Goal: Task Accomplishment & Management: Manage account settings

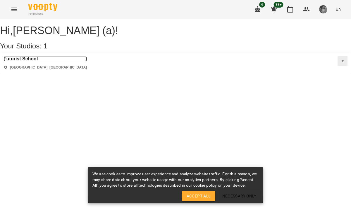
click at [38, 62] on h3 "Futurist School" at bounding box center [45, 58] width 83 height 5
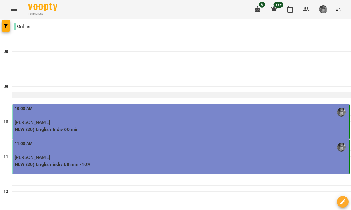
scroll to position [252, 0]
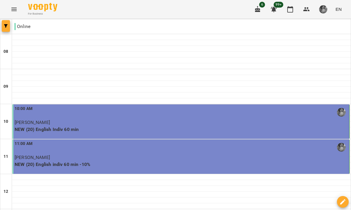
click at [8, 28] on button "button" at bounding box center [6, 26] width 8 height 12
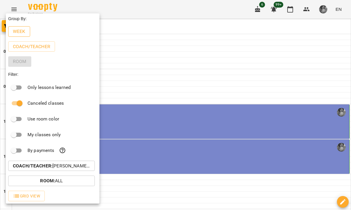
click at [26, 36] on button "Week" at bounding box center [19, 31] width 22 height 11
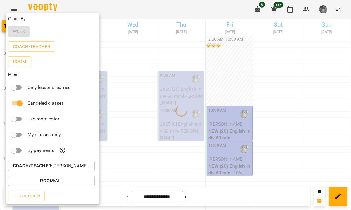
click at [63, 170] on p "Coach/Teacher : [PERSON_NAME] (а)" at bounding box center [51, 166] width 77 height 7
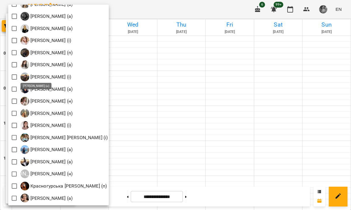
scroll to position [326, 0]
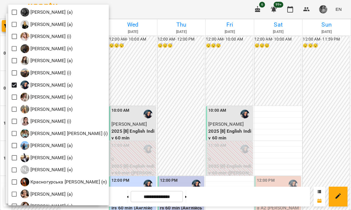
click at [162, 12] on div at bounding box center [175, 105] width 351 height 210
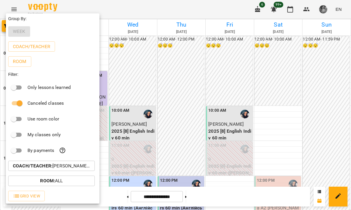
click at [162, 12] on div "All [PERSON_NAME] (і) [PERSON_NAME] (і) [PERSON_NAME] (п) [PERSON_NAME] (п) Б […" at bounding box center [175, 105] width 351 height 210
click at [162, 15] on div at bounding box center [175, 105] width 351 height 210
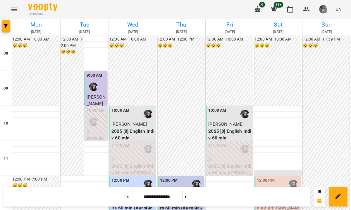
scroll to position [215, 0]
click at [186, 196] on icon at bounding box center [185, 197] width 1 height 2
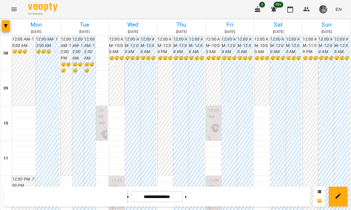
click at [127, 196] on button at bounding box center [127, 197] width 1 height 13
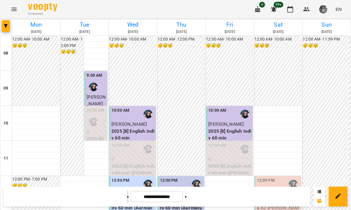
click at [127, 196] on button at bounding box center [127, 197] width 1 height 13
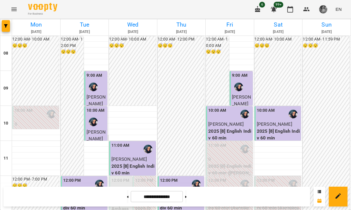
scroll to position [0, 0]
click at [186, 199] on button at bounding box center [185, 197] width 1 height 13
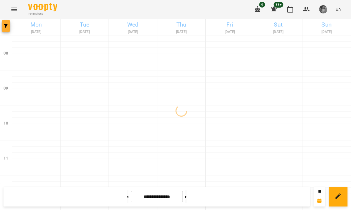
click at [5, 23] on button "button" at bounding box center [6, 26] width 8 height 12
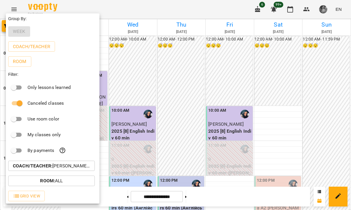
click at [65, 172] on button "Coach/Teacher : [PERSON_NAME] (а)" at bounding box center [51, 166] width 86 height 11
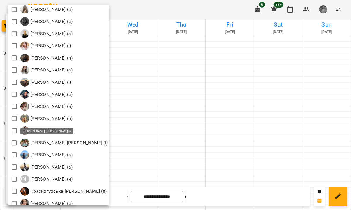
scroll to position [317, 0]
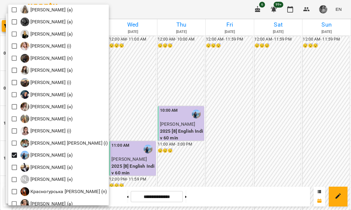
click at [168, 7] on div at bounding box center [175, 105] width 351 height 210
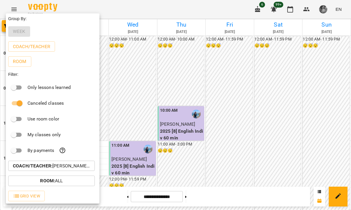
click at [168, 9] on div at bounding box center [175, 105] width 351 height 210
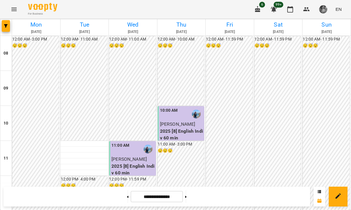
scroll to position [203, 0]
click at [186, 195] on button at bounding box center [185, 197] width 1 height 13
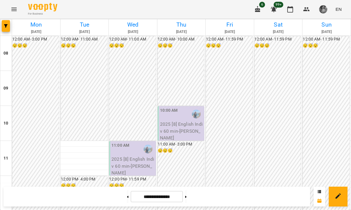
scroll to position [267, 0]
click at [186, 195] on button at bounding box center [185, 197] width 1 height 13
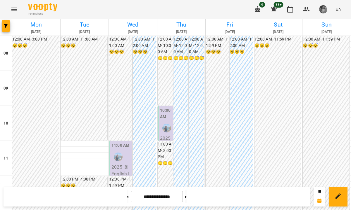
scroll to position [0, 0]
click at [127, 197] on icon at bounding box center [127, 197] width 1 height 2
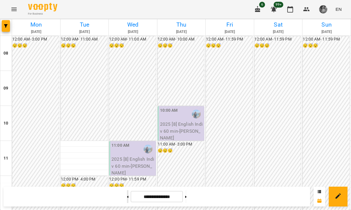
click at [127, 197] on icon at bounding box center [127, 197] width 1 height 2
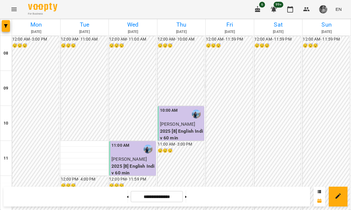
scroll to position [378, 0]
click at [127, 198] on button at bounding box center [127, 197] width 1 height 13
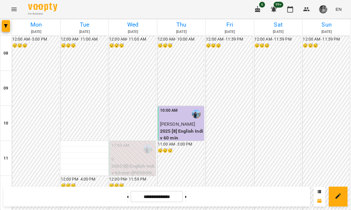
scroll to position [101, 0]
click at [186, 201] on button at bounding box center [185, 197] width 1 height 13
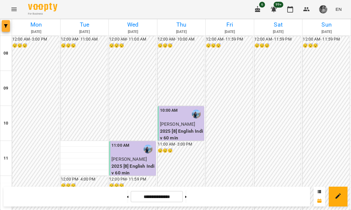
click at [6, 25] on icon "button" at bounding box center [6, 26] width 4 height 4
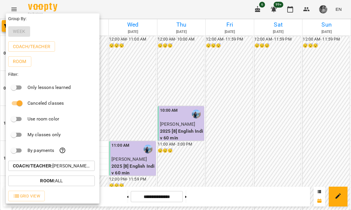
click at [61, 169] on p "Coach/Teacher : [PERSON_NAME] (а)" at bounding box center [51, 166] width 77 height 7
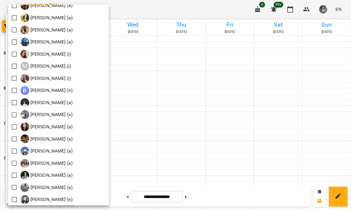
scroll to position [577, 0]
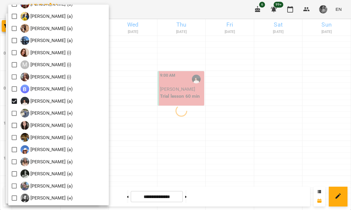
click at [167, 11] on div at bounding box center [175, 105] width 351 height 210
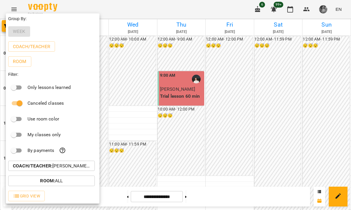
click at [167, 12] on div at bounding box center [175, 105] width 351 height 210
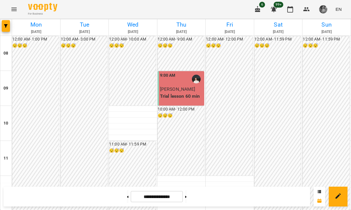
scroll to position [378, 0]
click at [127, 199] on button at bounding box center [127, 197] width 1 height 13
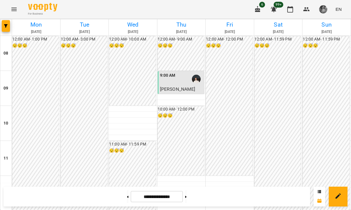
scroll to position [326, 0]
click at [186, 196] on button at bounding box center [185, 197] width 1 height 13
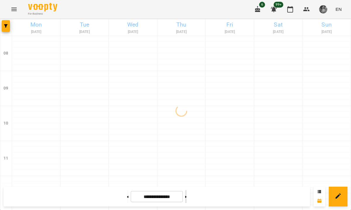
click at [186, 196] on button at bounding box center [185, 197] width 1 height 13
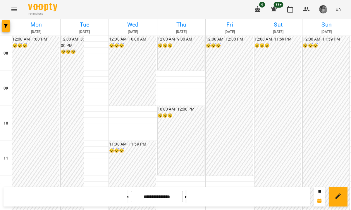
scroll to position [25, 0]
click at [127, 195] on button at bounding box center [127, 197] width 1 height 13
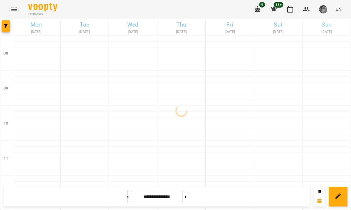
click at [127, 195] on button at bounding box center [127, 197] width 1 height 13
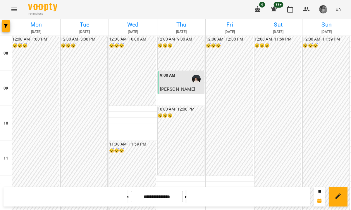
scroll to position [378, 0]
click at [8, 32] on div at bounding box center [6, 27] width 12 height 16
click at [7, 30] on button "button" at bounding box center [6, 26] width 8 height 12
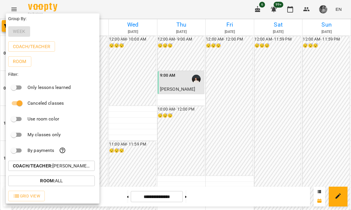
click at [59, 167] on p "Coach/Teacher : [PERSON_NAME] (а)" at bounding box center [51, 166] width 77 height 7
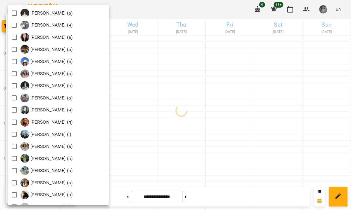
scroll to position [669, 0]
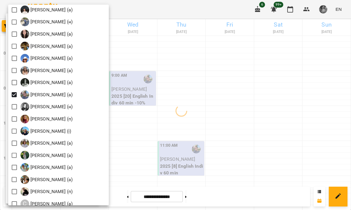
click at [177, 7] on div at bounding box center [175, 105] width 351 height 210
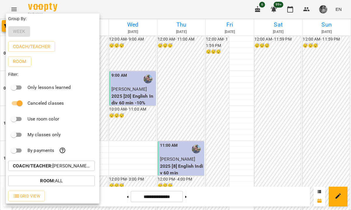
click at [153, 9] on div at bounding box center [175, 105] width 351 height 210
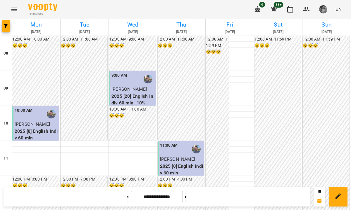
scroll to position [355, 0]
click at [186, 194] on button at bounding box center [185, 197] width 1 height 13
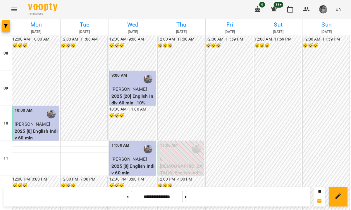
scroll to position [0, 0]
click at [127, 193] on button at bounding box center [127, 197] width 1 height 13
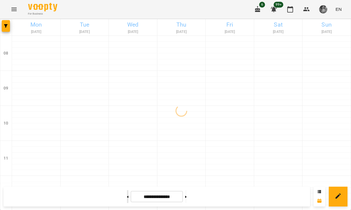
click at [127, 193] on button at bounding box center [127, 197] width 1 height 13
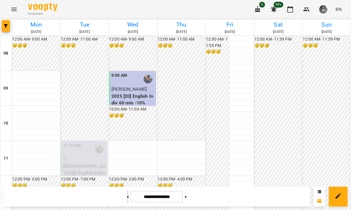
click at [127, 199] on button at bounding box center [127, 197] width 1 height 13
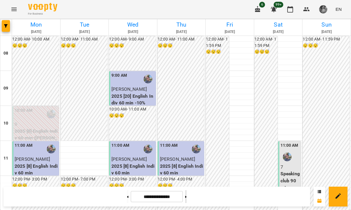
click at [186, 194] on button at bounding box center [185, 197] width 1 height 13
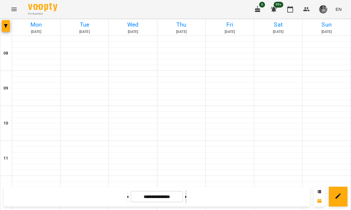
click at [186, 194] on button at bounding box center [185, 197] width 1 height 13
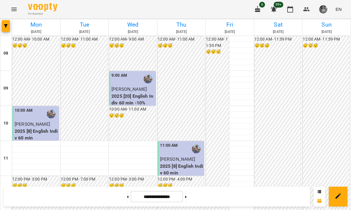
scroll to position [378, 0]
click at [4, 26] on icon "button" at bounding box center [6, 26] width 4 height 4
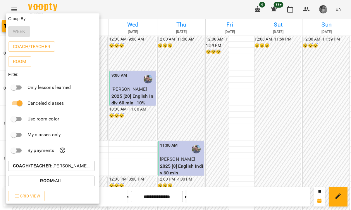
click at [58, 169] on p "Coach/Teacher : [PERSON_NAME] (а)" at bounding box center [51, 166] width 77 height 7
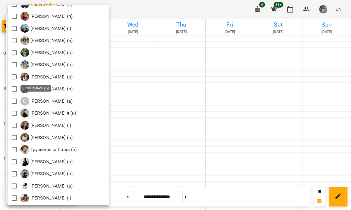
scroll to position [783, 0]
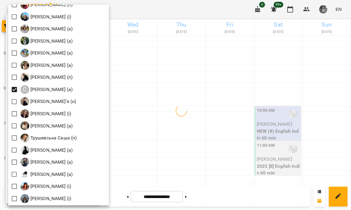
click at [148, 14] on div at bounding box center [175, 105] width 351 height 210
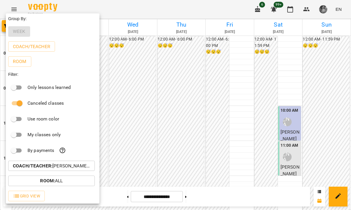
click at [137, 10] on div at bounding box center [175, 105] width 351 height 210
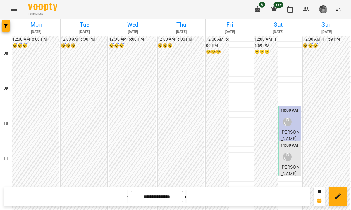
scroll to position [337, 0]
click at [186, 195] on button at bounding box center [185, 197] width 1 height 13
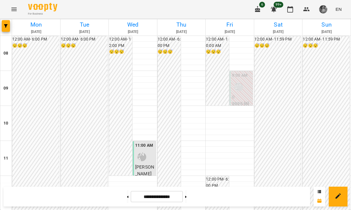
scroll to position [324, 0]
click at [8, 26] on span "button" at bounding box center [6, 26] width 8 height 4
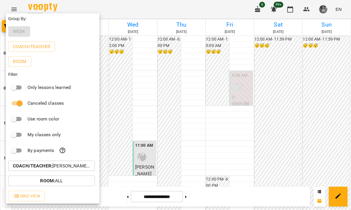
click at [56, 167] on p "Coach/Teacher : [PERSON_NAME] (а)" at bounding box center [51, 166] width 77 height 7
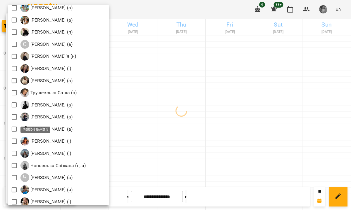
scroll to position [845, 0]
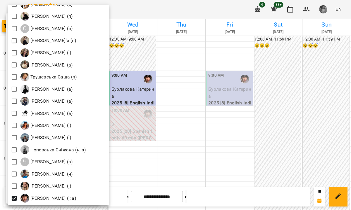
click at [157, 8] on div at bounding box center [175, 105] width 351 height 210
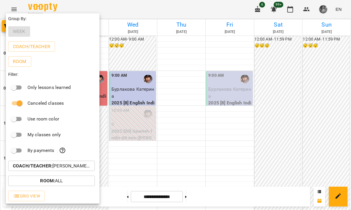
click at [157, 10] on div at bounding box center [175, 105] width 351 height 210
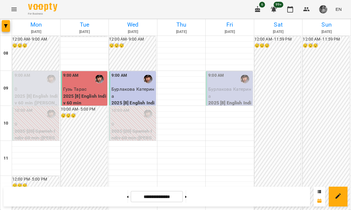
scroll to position [0, 0]
click at [127, 196] on icon at bounding box center [127, 197] width 1 height 2
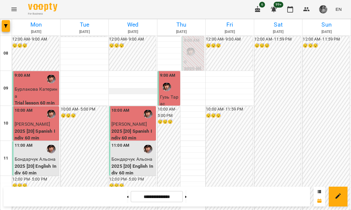
scroll to position [378, 0]
click at [127, 195] on button at bounding box center [127, 197] width 1 height 13
type input "**********"
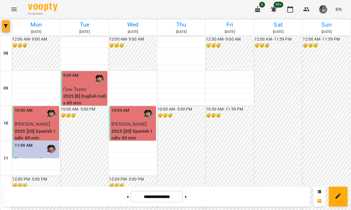
click at [8, 26] on span "button" at bounding box center [6, 26] width 8 height 4
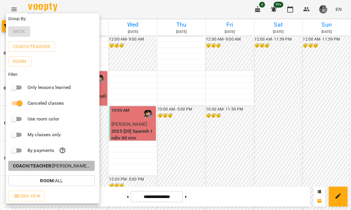
click at [56, 168] on p "Coach/Teacher : [PERSON_NAME] (і; а)" at bounding box center [51, 166] width 77 height 7
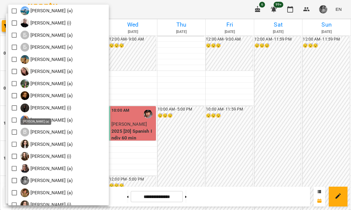
scroll to position [97, 0]
click at [65, 132] on p "[PERSON_NAME] (а)" at bounding box center [51, 132] width 44 height 7
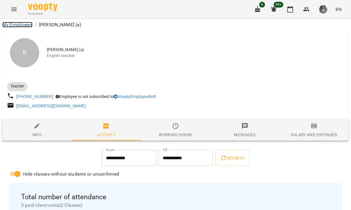
click at [22, 25] on link "My Employees" at bounding box center [17, 25] width 30 height 6
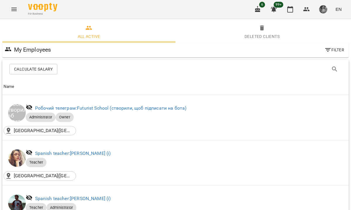
click at [15, 5] on button "Menu" at bounding box center [14, 9] width 14 height 14
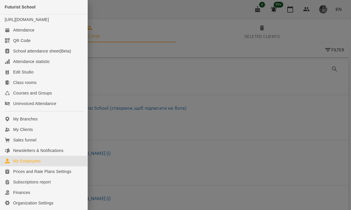
click at [195, 38] on div at bounding box center [175, 105] width 351 height 210
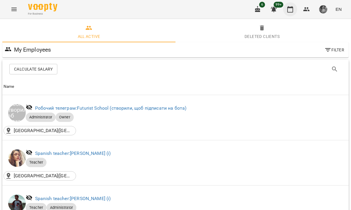
click at [288, 13] on icon "button" at bounding box center [289, 9] width 7 height 7
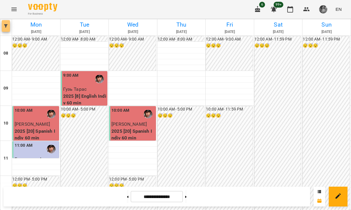
click at [6, 25] on icon "button" at bounding box center [6, 26] width 4 height 4
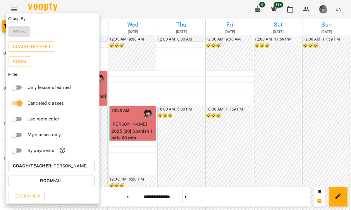
click at [74, 170] on p "Coach/Teacher : [PERSON_NAME] (і; а)" at bounding box center [51, 166] width 77 height 7
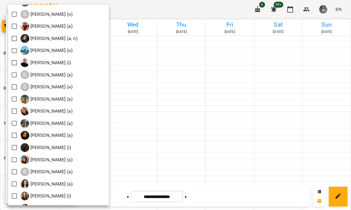
scroll to position [60, 0]
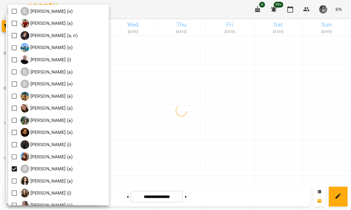
click at [171, 13] on div at bounding box center [175, 105] width 351 height 210
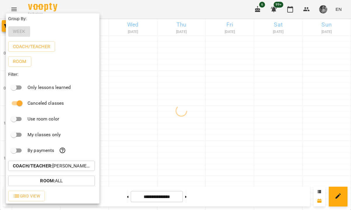
click at [171, 13] on div at bounding box center [175, 105] width 351 height 210
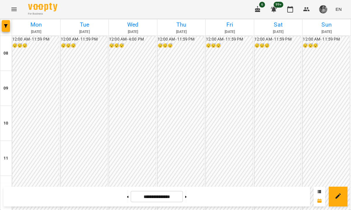
scroll to position [0, 0]
click at [127, 196] on button at bounding box center [127, 197] width 1 height 13
click at [186, 200] on button at bounding box center [185, 197] width 1 height 13
click at [127, 199] on button at bounding box center [127, 197] width 1 height 13
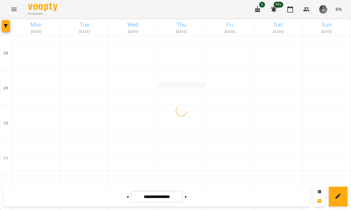
scroll to position [378, 0]
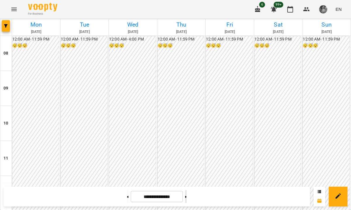
click at [186, 202] on button at bounding box center [185, 197] width 1 height 13
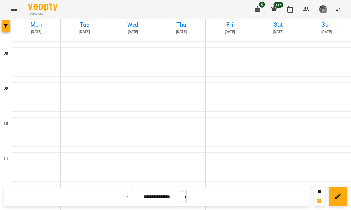
click at [186, 202] on button at bounding box center [185, 197] width 1 height 13
type input "**********"
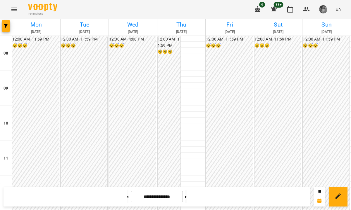
scroll to position [259, 0]
click at [6, 22] on button "button" at bounding box center [6, 26] width 8 height 12
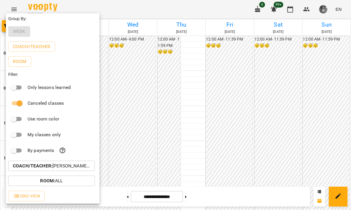
click at [36, 165] on b "Coach/Teacher :" at bounding box center [32, 166] width 39 height 6
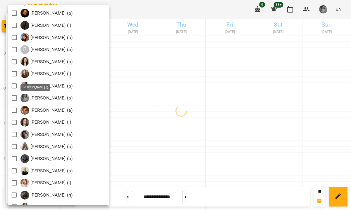
scroll to position [184, 0]
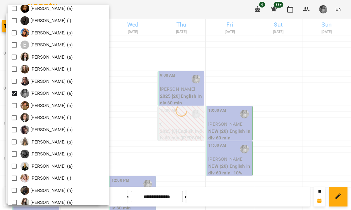
click at [162, 14] on div at bounding box center [175, 105] width 351 height 210
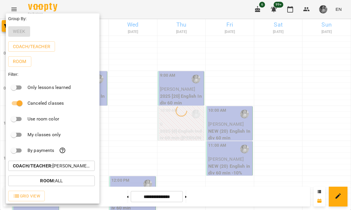
click at [162, 15] on div at bounding box center [175, 105] width 351 height 210
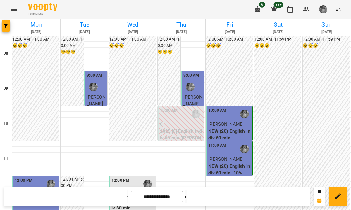
scroll to position [234, 0]
